Goal: Information Seeking & Learning: Learn about a topic

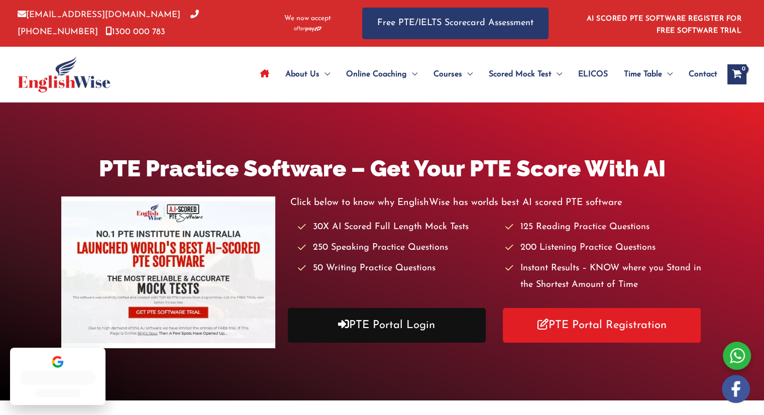
click at [378, 329] on link "PTE Portal Login" at bounding box center [387, 325] width 198 height 35
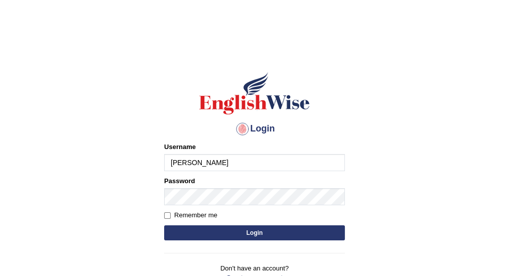
type input "vijivarghese"
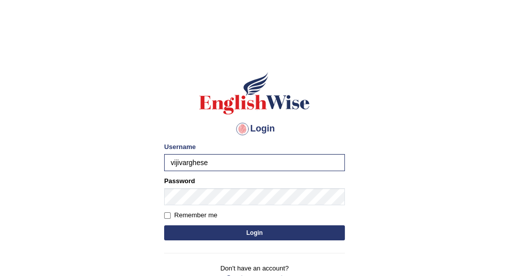
click at [236, 237] on button "Login" at bounding box center [254, 233] width 181 height 15
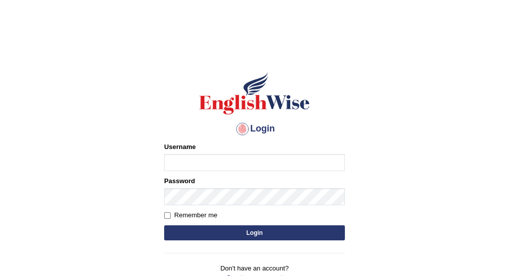
click at [200, 167] on input "Username" at bounding box center [254, 162] width 181 height 17
type input "vijivarghese"
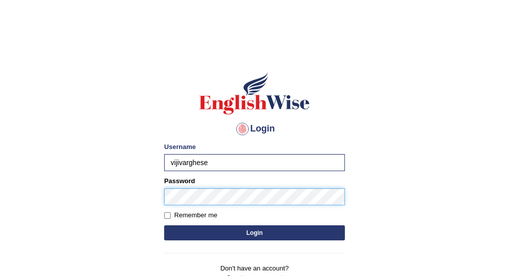
click at [164, 226] on button "Login" at bounding box center [254, 233] width 181 height 15
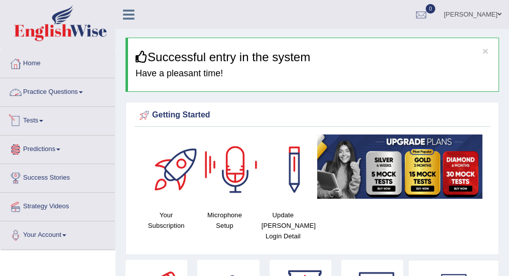
click at [54, 90] on link "Practice Questions" at bounding box center [58, 90] width 115 height 25
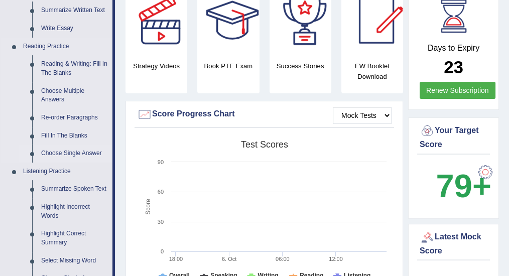
scroll to position [201, 0]
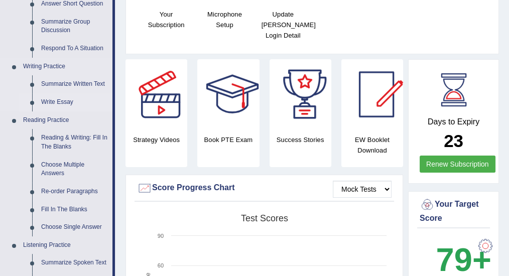
click at [61, 98] on link "Write Essay" at bounding box center [75, 102] width 76 height 18
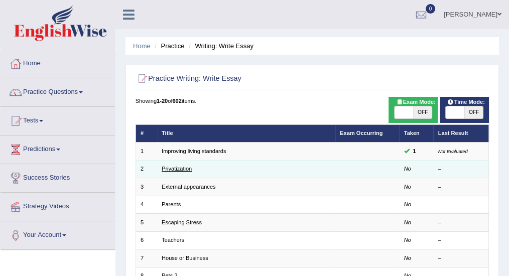
click at [183, 166] on link "Privatization" at bounding box center [177, 169] width 30 height 6
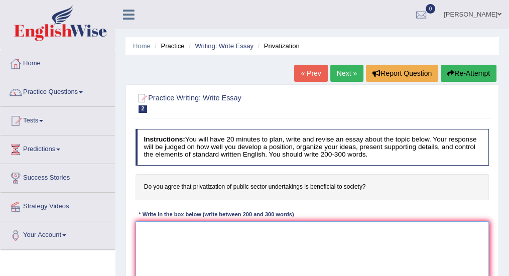
click at [182, 230] on textarea at bounding box center [313, 263] width 354 height 83
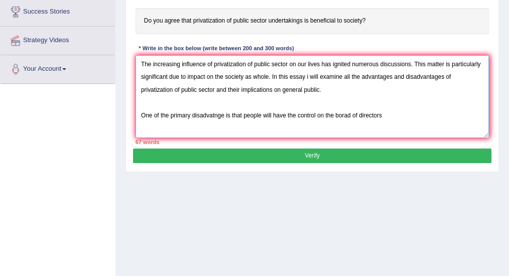
scroll to position [167, 0]
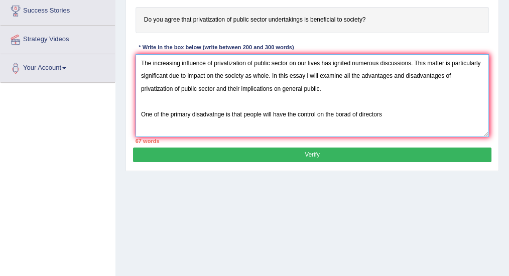
click at [297, 113] on textarea "The increasing influence of privatization of public sector on our lives has ign…" at bounding box center [313, 95] width 354 height 83
click at [399, 114] on textarea "The increasing influence of privatization of public sector on our lives has ign…" at bounding box center [313, 95] width 354 height 83
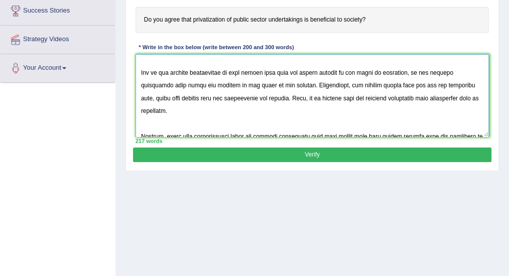
scroll to position [0, 0]
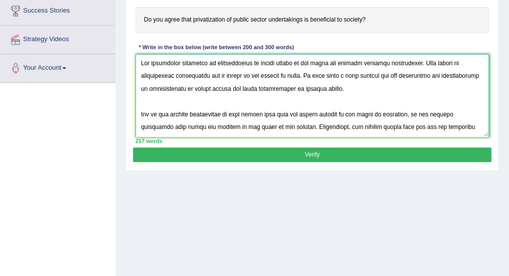
click at [350, 61] on textarea at bounding box center [313, 95] width 354 height 83
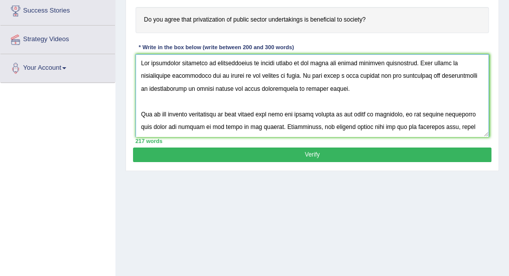
click at [408, 61] on textarea at bounding box center [313, 95] width 354 height 83
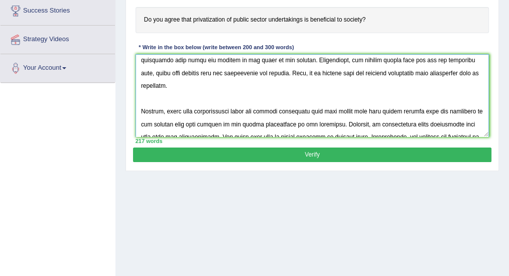
scroll to position [118, 0]
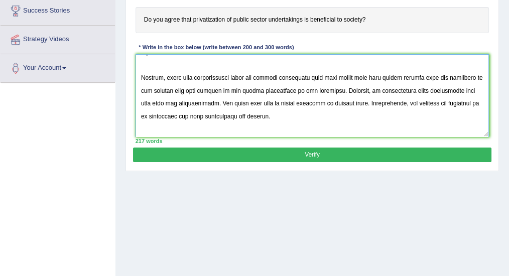
click at [182, 76] on textarea at bounding box center [313, 95] width 354 height 83
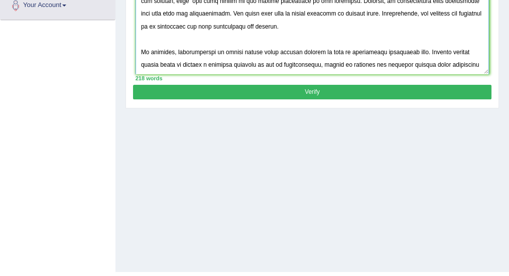
scroll to position [234, 0]
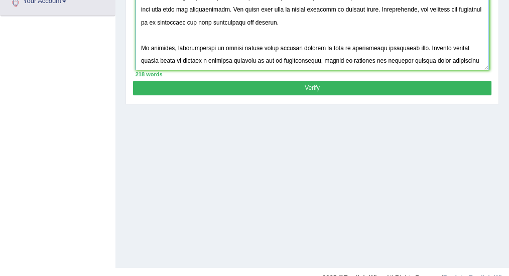
type textarea "The increasing influence of privatization of public sector on our lives has fla…"
click at [221, 89] on button "Verify" at bounding box center [312, 88] width 358 height 15
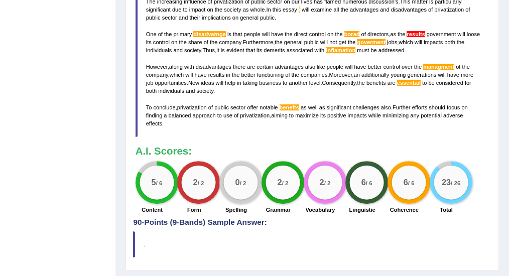
scroll to position [351, 0]
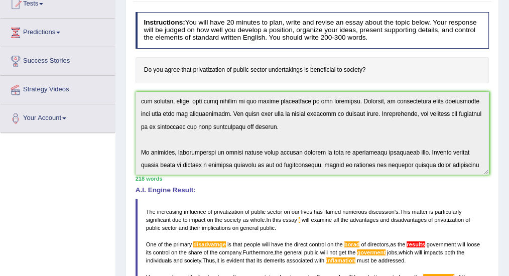
scroll to position [0, 0]
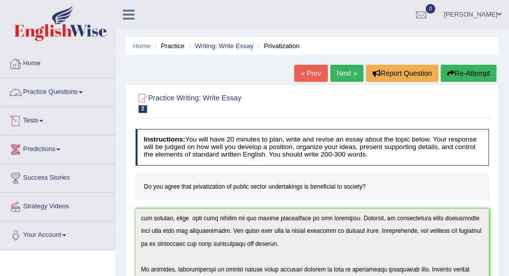
click at [61, 90] on link "Practice Questions" at bounding box center [58, 90] width 115 height 25
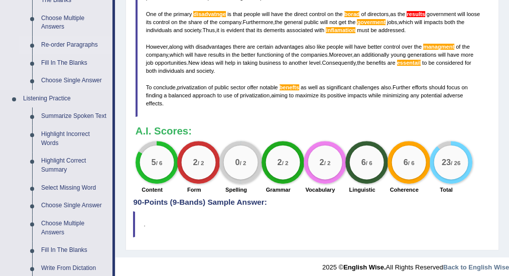
scroll to position [368, 0]
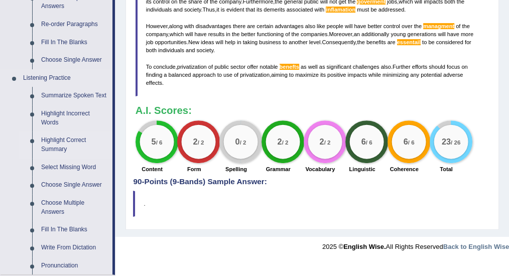
click at [77, 136] on link "Highlight Correct Summary" at bounding box center [75, 145] width 76 height 27
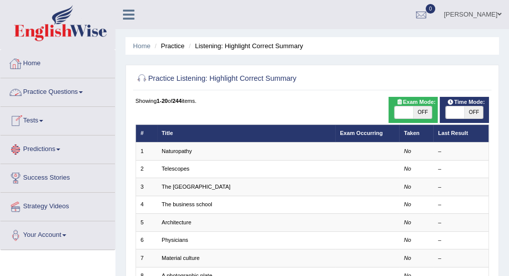
click at [63, 92] on link "Practice Questions" at bounding box center [58, 90] width 115 height 25
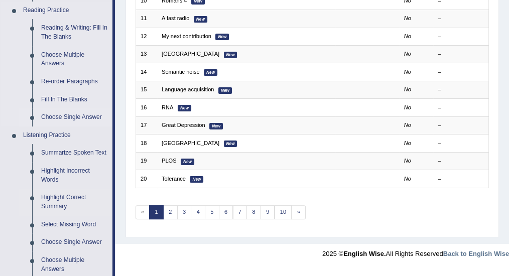
scroll to position [301, 0]
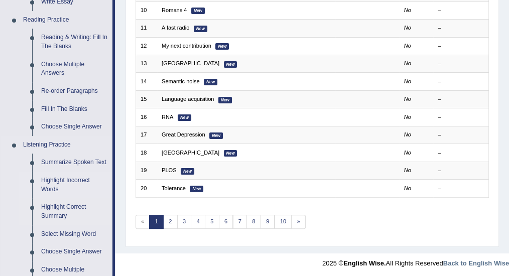
click at [60, 180] on link "Highlight Incorrect Words" at bounding box center [75, 185] width 76 height 27
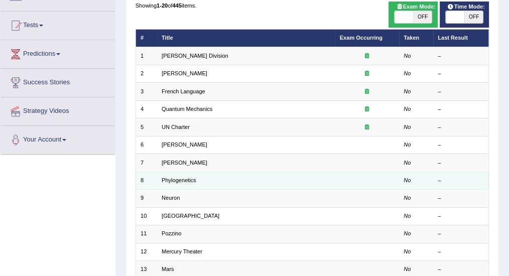
scroll to position [100, 0]
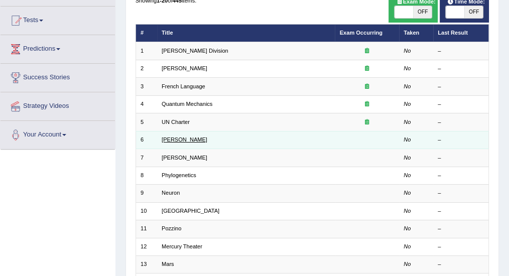
click at [173, 141] on link "[PERSON_NAME]" at bounding box center [185, 140] width 46 height 6
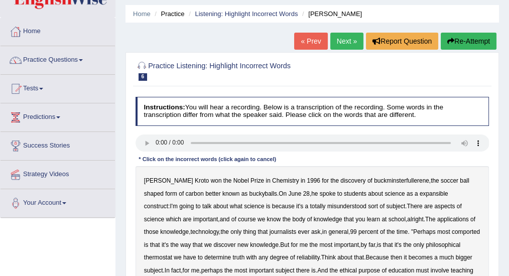
scroll to position [67, 0]
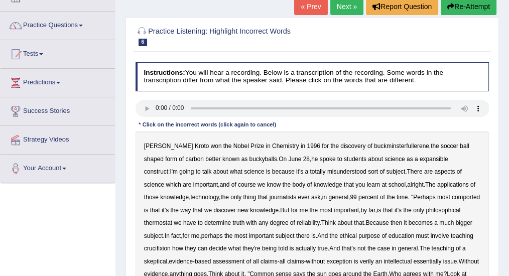
click at [420, 161] on b "expansible" at bounding box center [434, 159] width 29 height 7
click at [452, 195] on b "comported" at bounding box center [466, 197] width 28 height 7
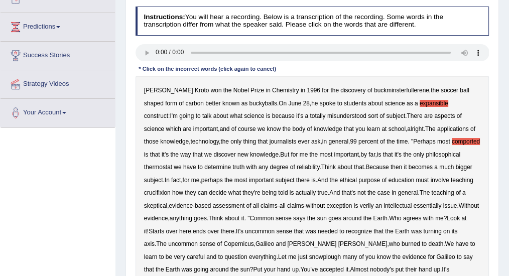
scroll to position [134, 0]
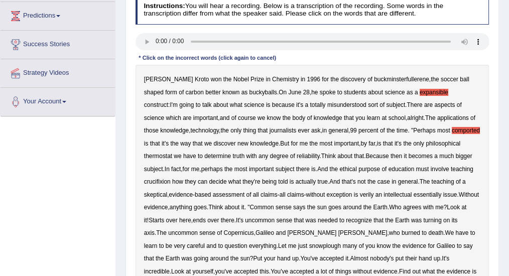
click at [172, 153] on b "thermostat" at bounding box center [158, 156] width 28 height 7
click at [171, 178] on b "crucifixion" at bounding box center [157, 181] width 27 height 7
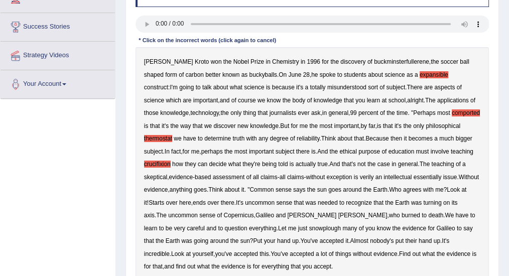
scroll to position [167, 0]
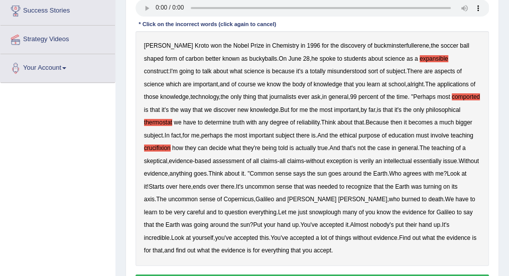
click at [360, 161] on b "verily" at bounding box center [367, 161] width 14 height 7
click at [298, 212] on b "just" at bounding box center [303, 212] width 10 height 7
click at [309, 211] on b "snowplough" at bounding box center [325, 212] width 32 height 7
click at [298, 211] on b "just" at bounding box center [303, 212] width 10 height 7
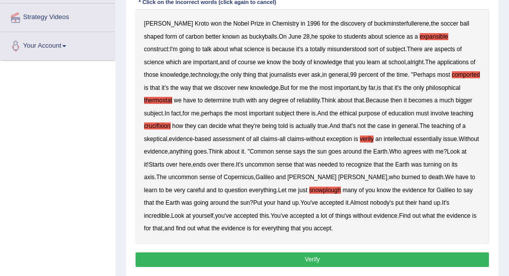
scroll to position [201, 0]
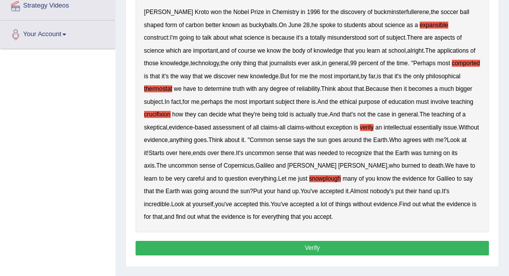
click at [258, 248] on button "Verify" at bounding box center [313, 248] width 354 height 15
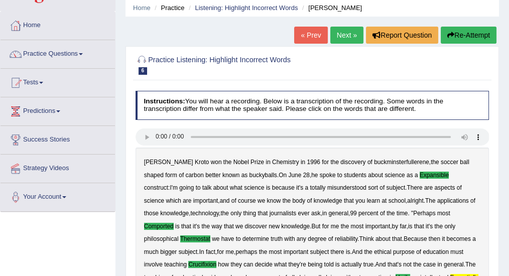
scroll to position [0, 0]
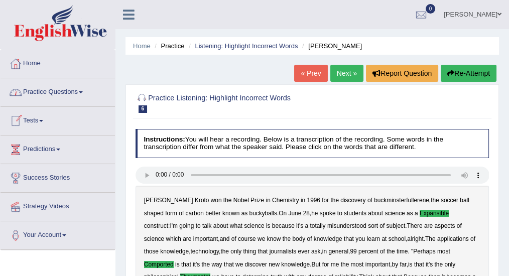
click at [346, 71] on link "Next »" at bounding box center [347, 73] width 33 height 17
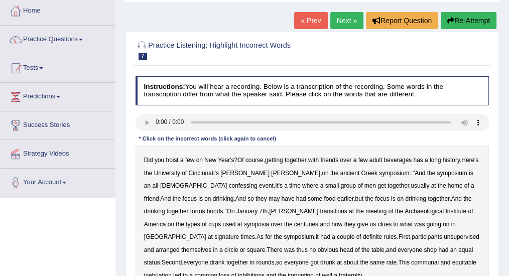
scroll to position [134, 0]
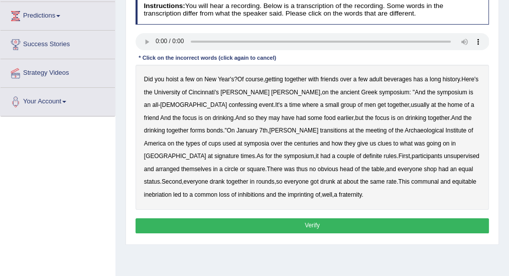
click at [229, 104] on b "confessing" at bounding box center [243, 104] width 29 height 7
click at [239, 153] on b "signature" at bounding box center [227, 156] width 25 height 7
click at [444, 158] on b "unsupervised" at bounding box center [462, 156] width 36 height 7
click at [424, 169] on b "shop" at bounding box center [430, 169] width 13 height 7
click at [288, 193] on b "imprinting" at bounding box center [301, 194] width 26 height 7
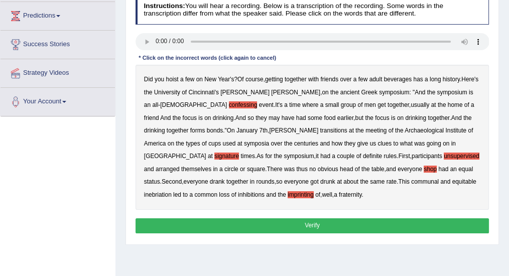
click at [290, 221] on button "Verify" at bounding box center [313, 226] width 354 height 15
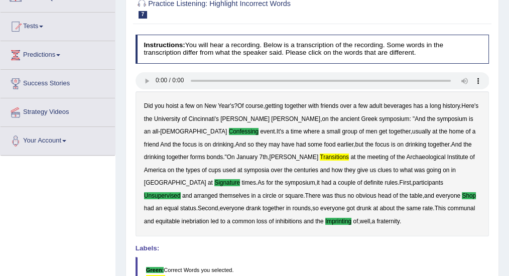
scroll to position [33, 0]
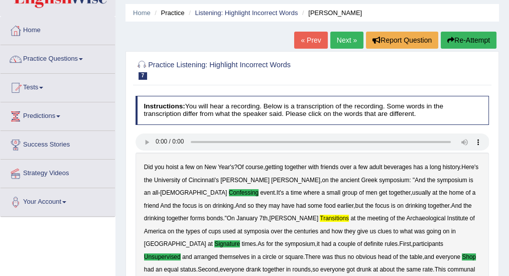
click at [340, 41] on link "Next »" at bounding box center [347, 40] width 33 height 17
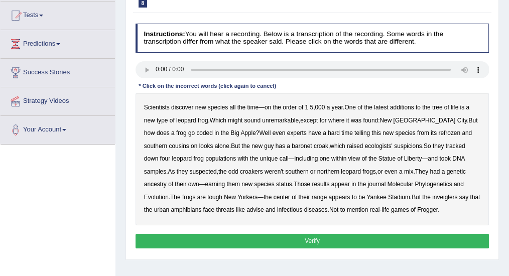
scroll to position [134, 0]
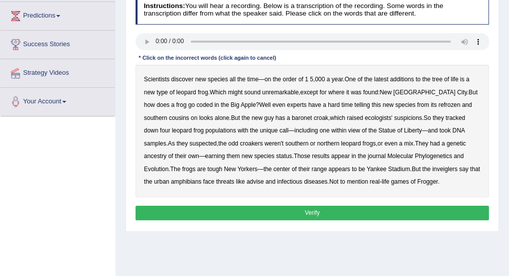
click at [196, 104] on b "coded" at bounding box center [204, 104] width 16 height 7
click at [439, 102] on b "refrozen" at bounding box center [450, 104] width 22 height 7
click at [292, 117] on b "baronet" at bounding box center [302, 118] width 20 height 7
click at [368, 156] on b "journal" at bounding box center [377, 156] width 18 height 7
click at [433, 167] on b "inveiglers" at bounding box center [445, 169] width 25 height 7
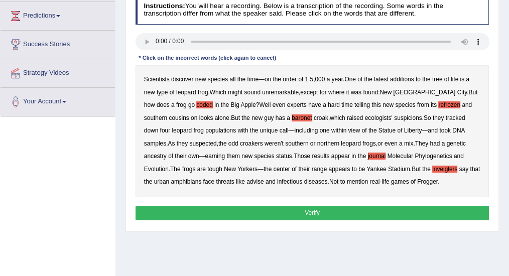
click at [247, 182] on b "advise" at bounding box center [255, 181] width 17 height 7
click at [297, 212] on button "Verify" at bounding box center [313, 213] width 354 height 15
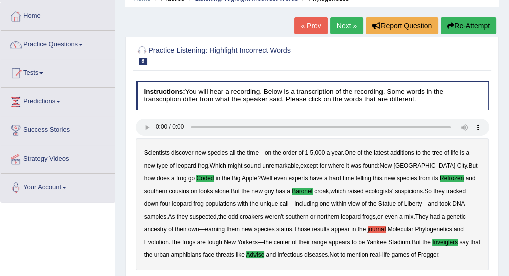
scroll to position [0, 0]
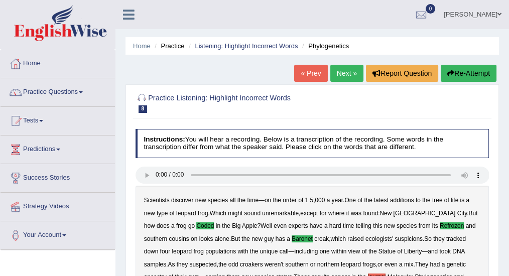
click at [497, 16] on link "Viji Varghese" at bounding box center [473, 13] width 73 height 26
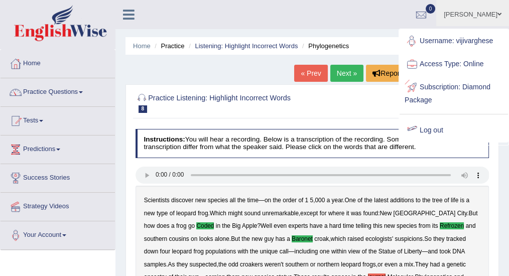
click at [430, 127] on link "Log out" at bounding box center [454, 130] width 109 height 23
